Goal: Information Seeking & Learning: Check status

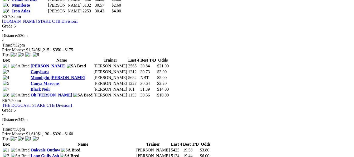
scroll to position [580, 0]
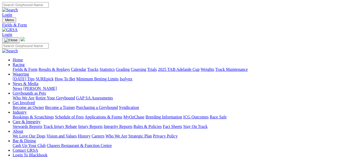
click at [57, 67] on link "Results & Replays" at bounding box center [53, 69] width 31 height 4
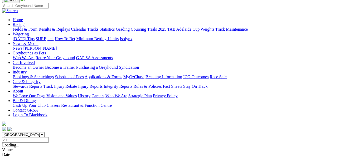
scroll to position [79, 0]
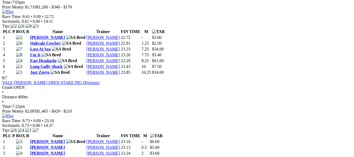
scroll to position [791, 0]
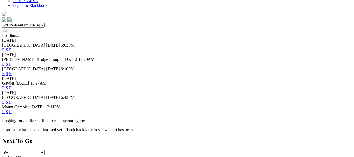
scroll to position [158, 0]
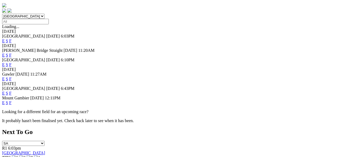
click at [12, 76] on link "F" at bounding box center [10, 78] width 2 height 4
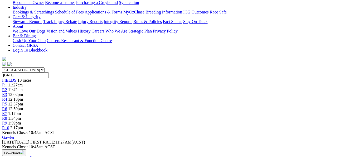
scroll to position [79, 0]
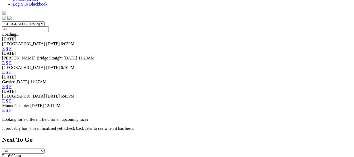
scroll to position [158, 0]
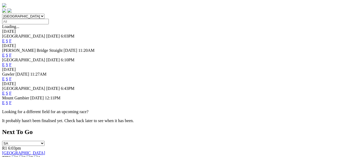
click at [12, 91] on link "F" at bounding box center [10, 93] width 2 height 4
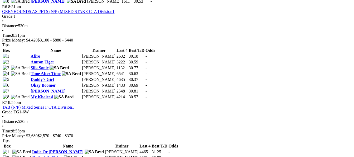
scroll to position [738, 0]
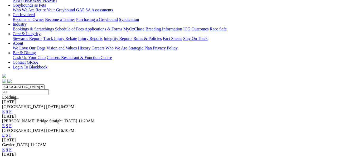
scroll to position [79, 0]
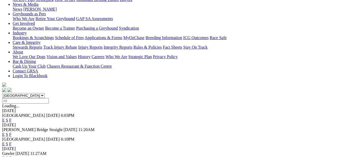
click at [12, 132] on link "F" at bounding box center [10, 134] width 2 height 4
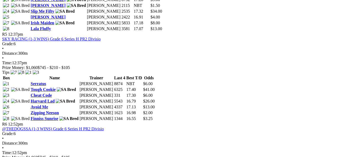
scroll to position [580, 0]
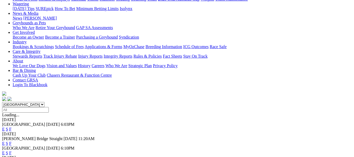
scroll to position [79, 0]
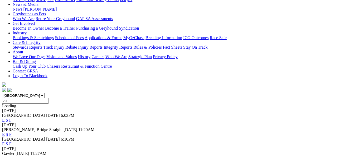
click at [12, 141] on link "F" at bounding box center [10, 143] width 2 height 4
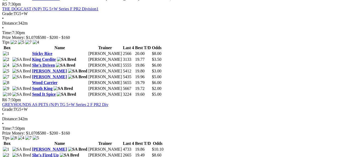
scroll to position [659, 0]
